Goal: Information Seeking & Learning: Learn about a topic

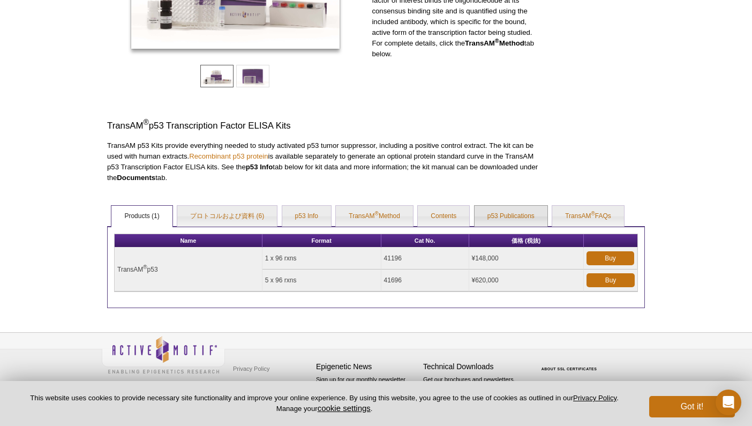
scroll to position [217, 0]
click at [235, 212] on link "プロトコルおよび資料 (6)" at bounding box center [227, 216] width 100 height 21
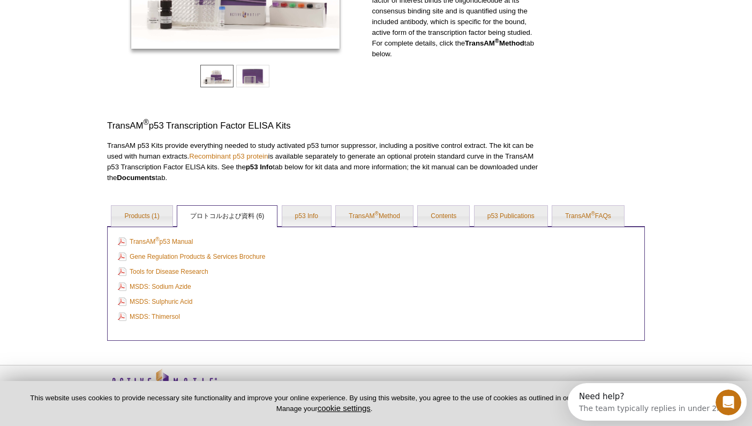
scroll to position [0, 0]
click at [307, 214] on link "p53 Info" at bounding box center [306, 216] width 49 height 21
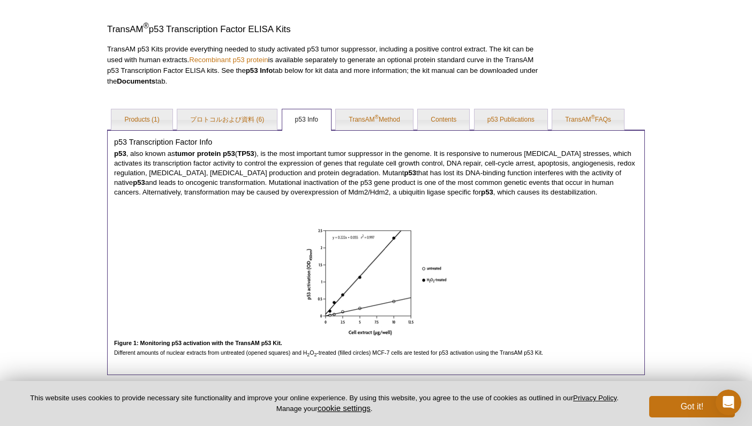
scroll to position [274, 0]
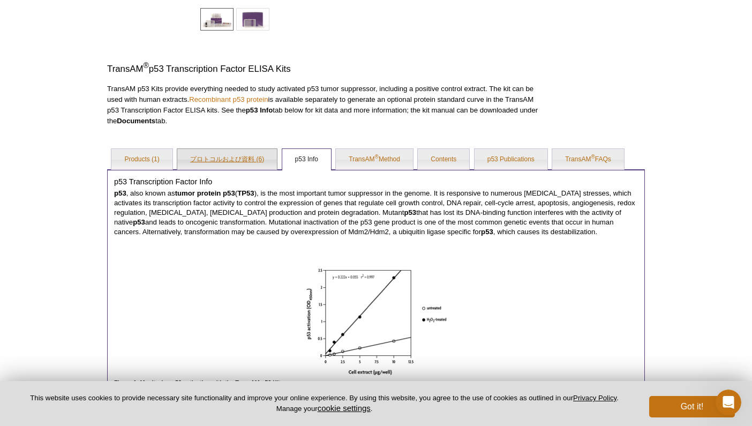
click at [222, 161] on link "プロトコルおよび資料 (6)" at bounding box center [227, 159] width 100 height 21
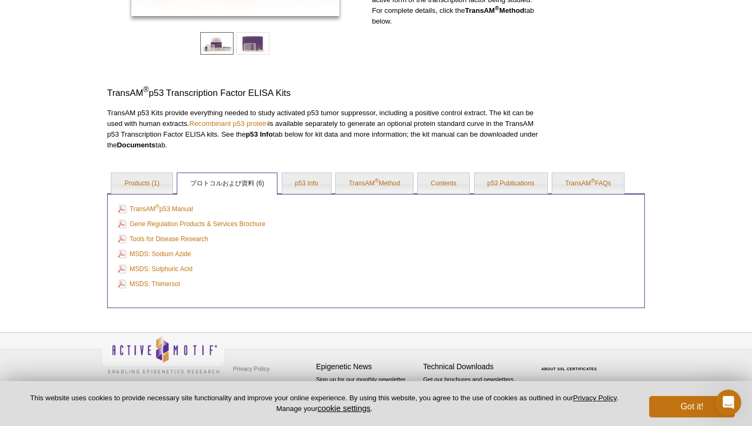
scroll to position [250, 0]
click at [174, 208] on link "TransAM ® p53 Manual" at bounding box center [155, 209] width 75 height 12
click at [528, 182] on link "p53 Publications" at bounding box center [511, 183] width 73 height 21
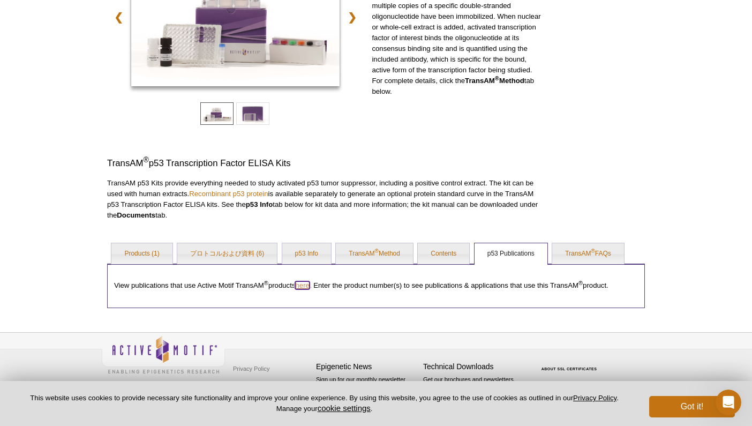
click at [303, 284] on link "here" at bounding box center [302, 285] width 14 height 8
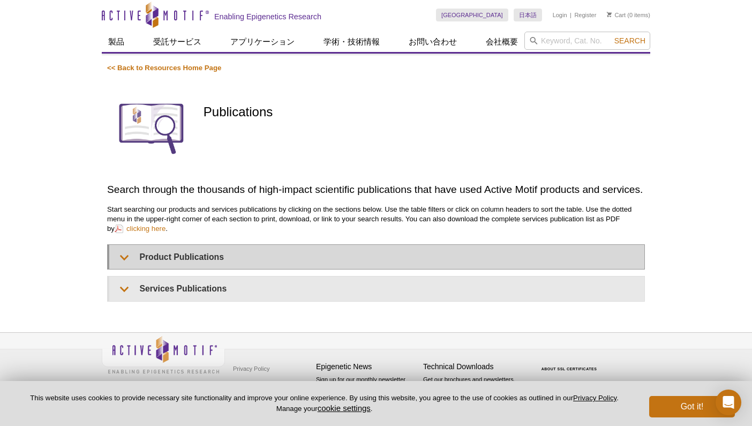
scroll to position [27, 0]
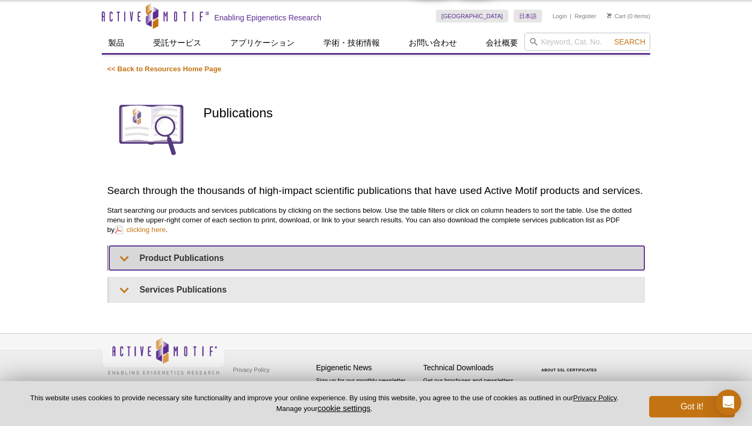
click at [146, 264] on summary "Product Publications" at bounding box center [376, 258] width 535 height 24
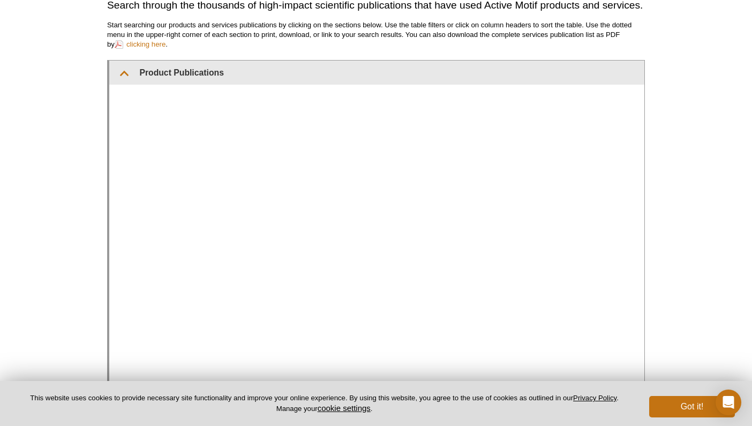
scroll to position [266, 0]
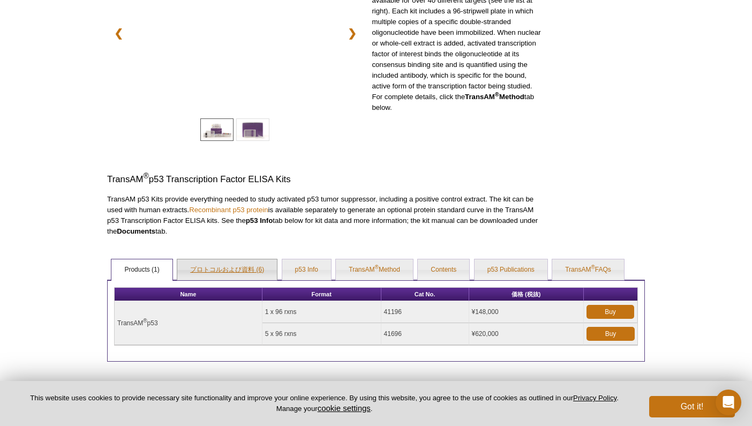
click at [247, 268] on link "プロトコルおよび資料 (6)" at bounding box center [227, 269] width 100 height 21
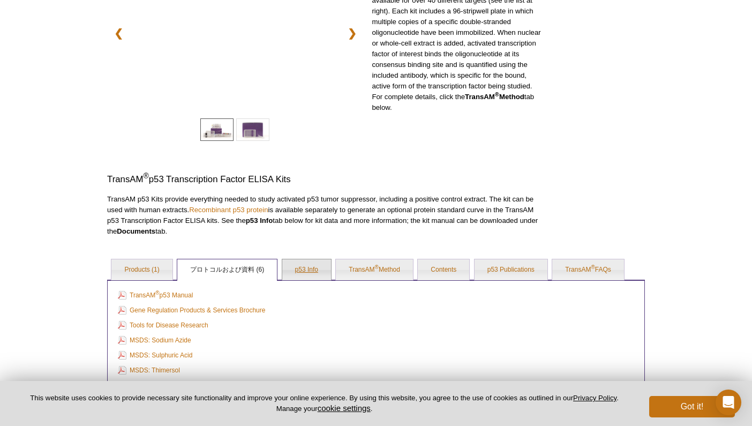
click at [297, 268] on link "p53 Info" at bounding box center [306, 269] width 49 height 21
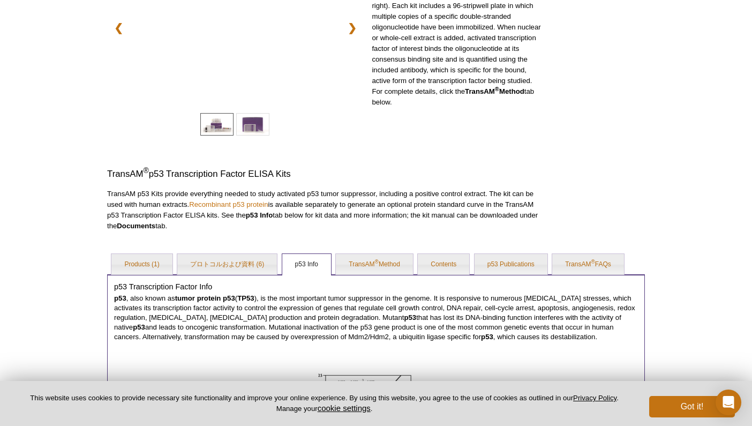
scroll to position [163, 0]
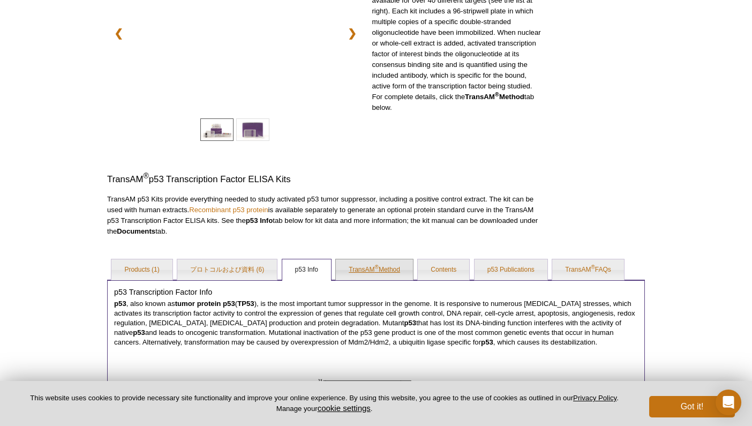
click at [358, 268] on link "TransAM ® Method" at bounding box center [374, 269] width 77 height 21
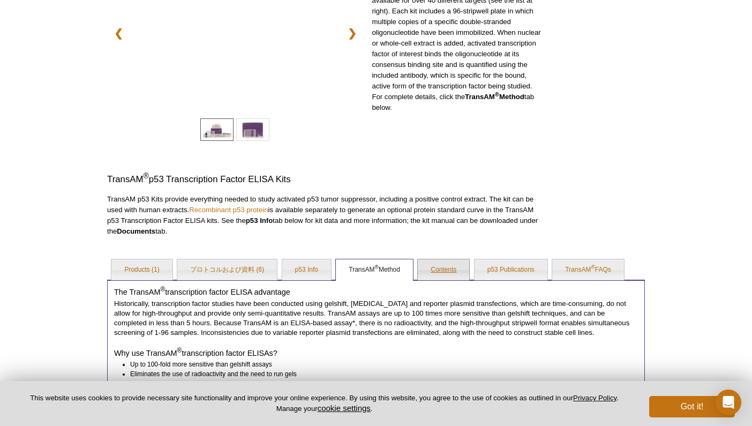
click at [451, 268] on link "Contents" at bounding box center [443, 269] width 51 height 21
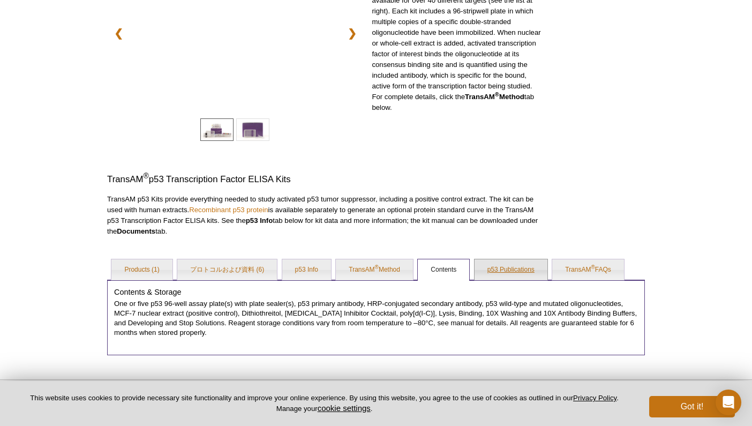
click at [501, 267] on link "p53 Publications" at bounding box center [511, 269] width 73 height 21
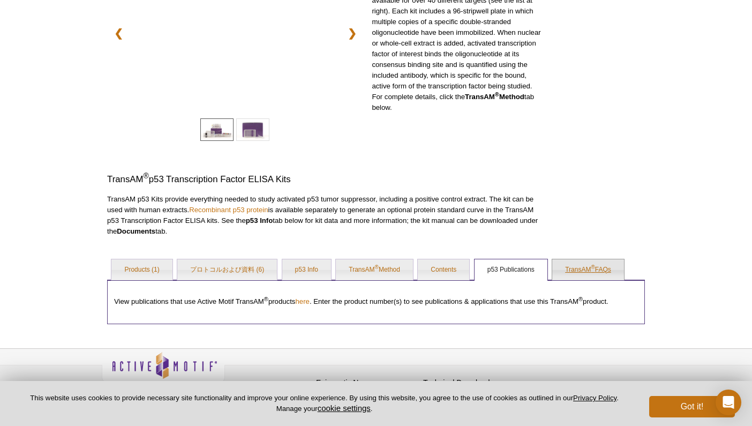
click at [583, 268] on link "TransAM ® FAQs" at bounding box center [588, 269] width 72 height 21
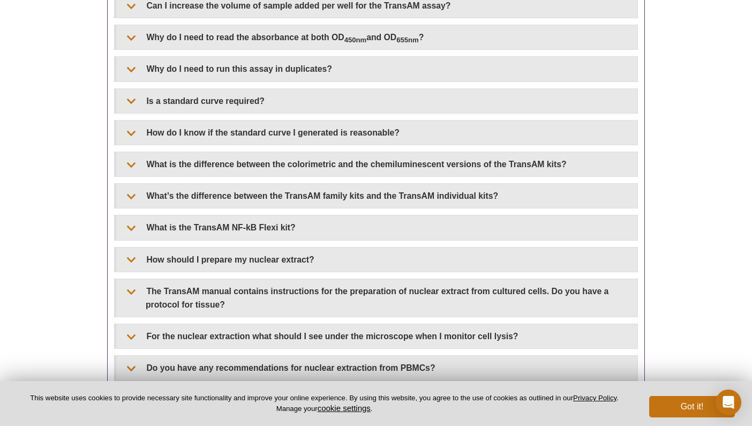
scroll to position [431, 0]
